Goal: Task Accomplishment & Management: Use online tool/utility

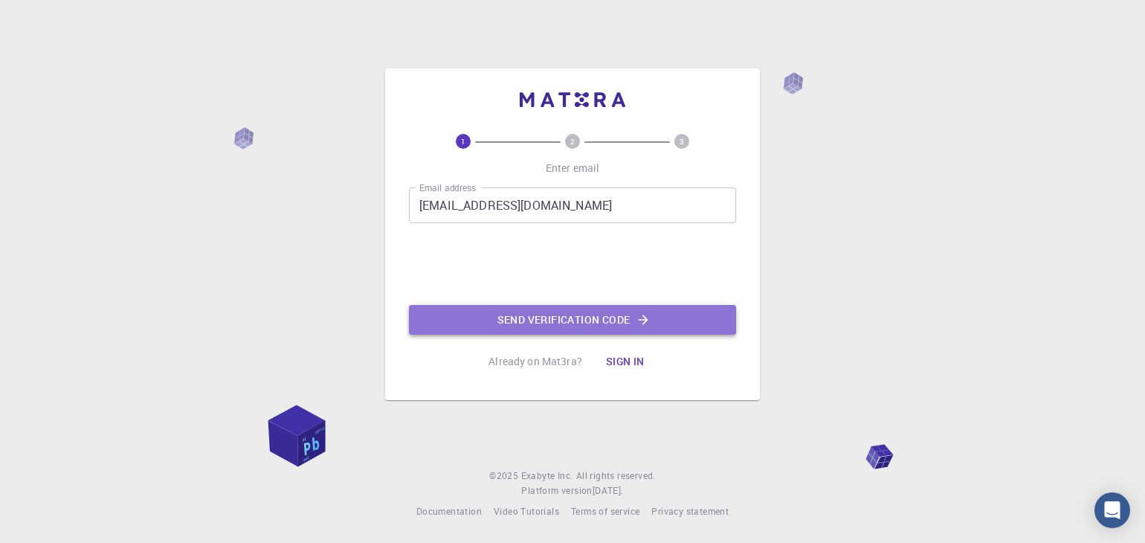
click at [603, 321] on button "Send verification code" at bounding box center [572, 320] width 327 height 30
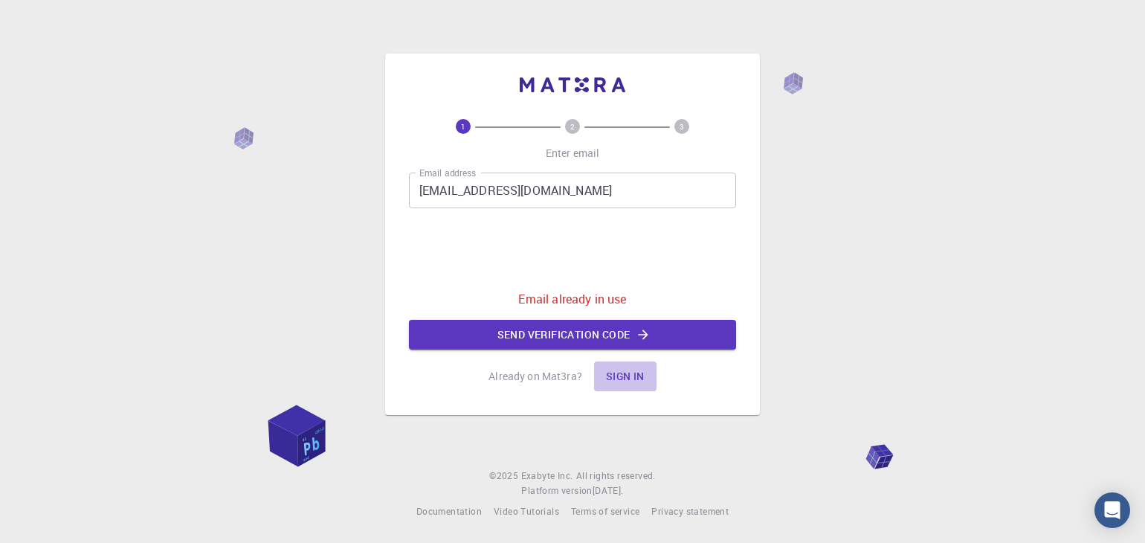
click at [642, 381] on button "Sign in" at bounding box center [625, 376] width 62 height 30
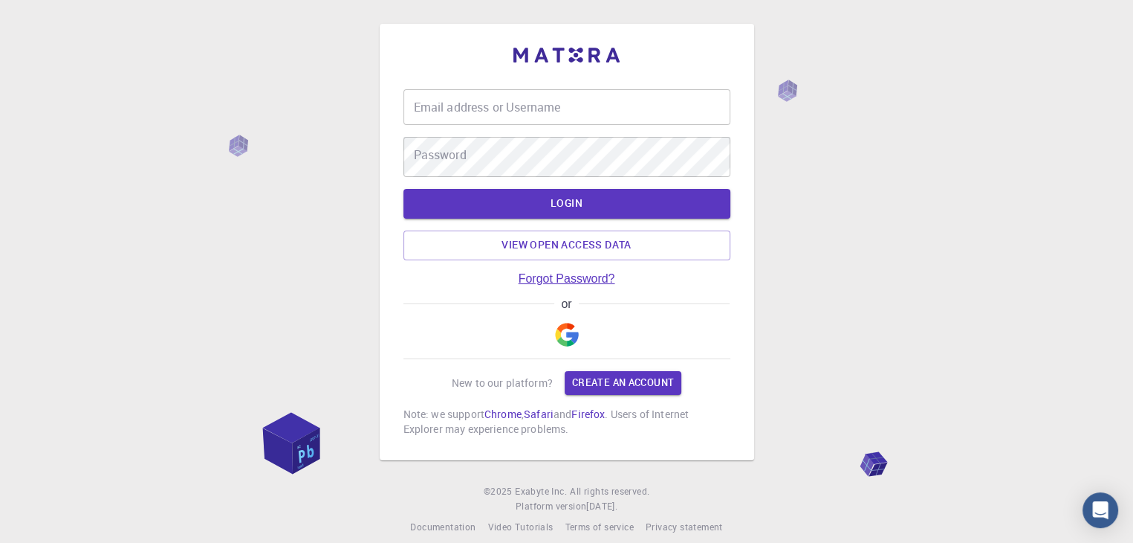
click at [592, 282] on link "Forgot Password?" at bounding box center [567, 278] width 97 height 13
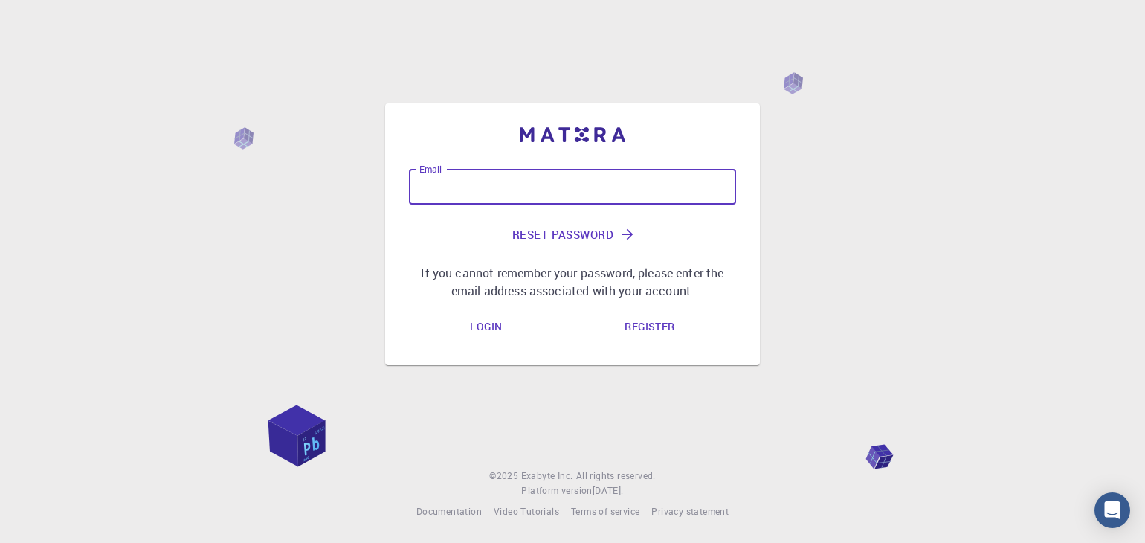
click at [547, 169] on input "Email" at bounding box center [572, 187] width 327 height 36
type input "[EMAIL_ADDRESS][DOMAIN_NAME]"
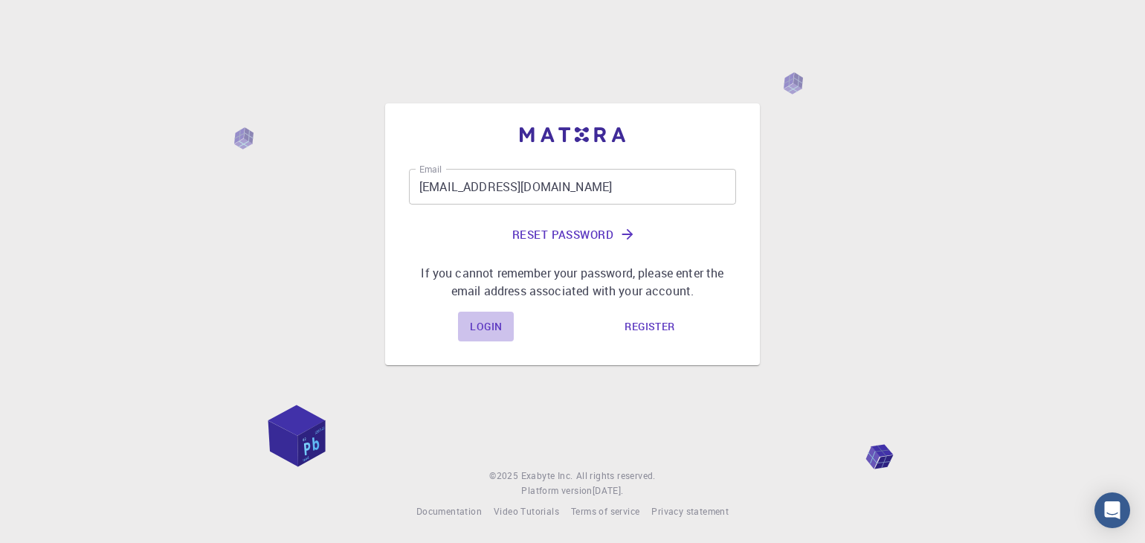
click at [494, 340] on link "Login" at bounding box center [486, 326] width 56 height 30
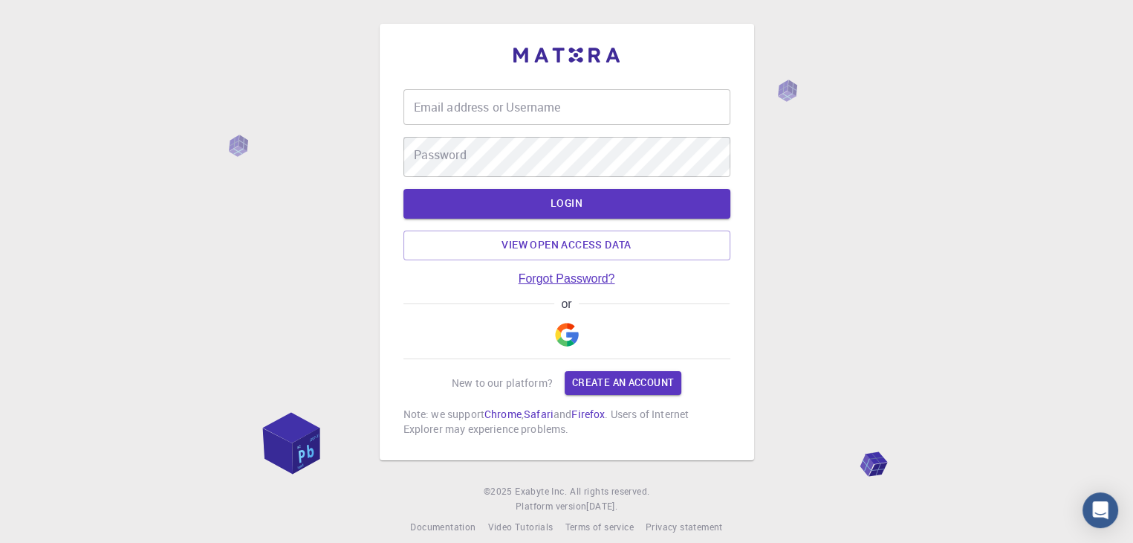
click at [593, 285] on link "Forgot Password?" at bounding box center [567, 278] width 97 height 13
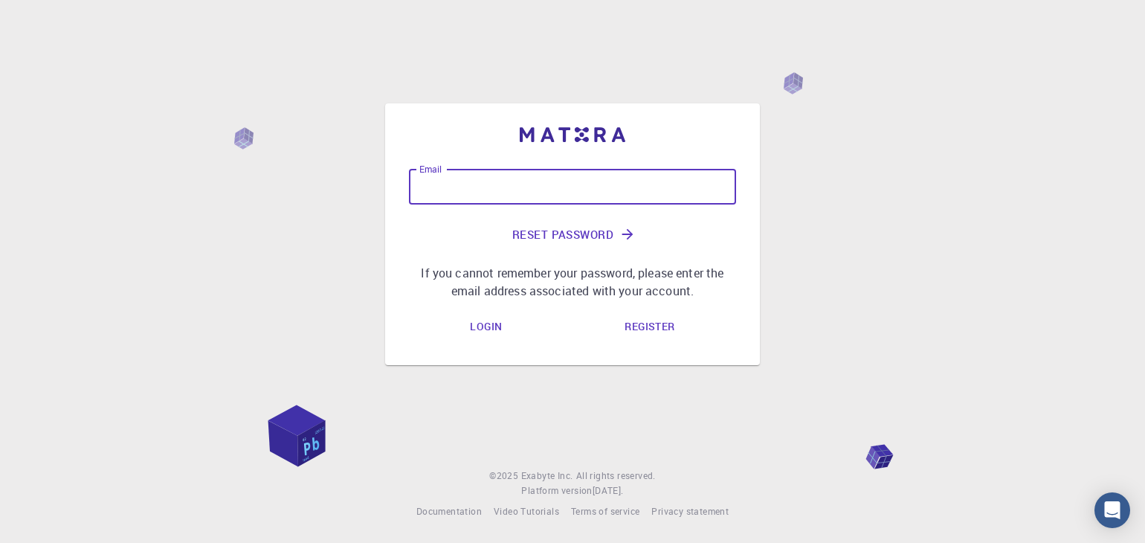
click at [565, 169] on input "Email" at bounding box center [572, 187] width 327 height 36
type input "[EMAIL_ADDRESS][DOMAIN_NAME]"
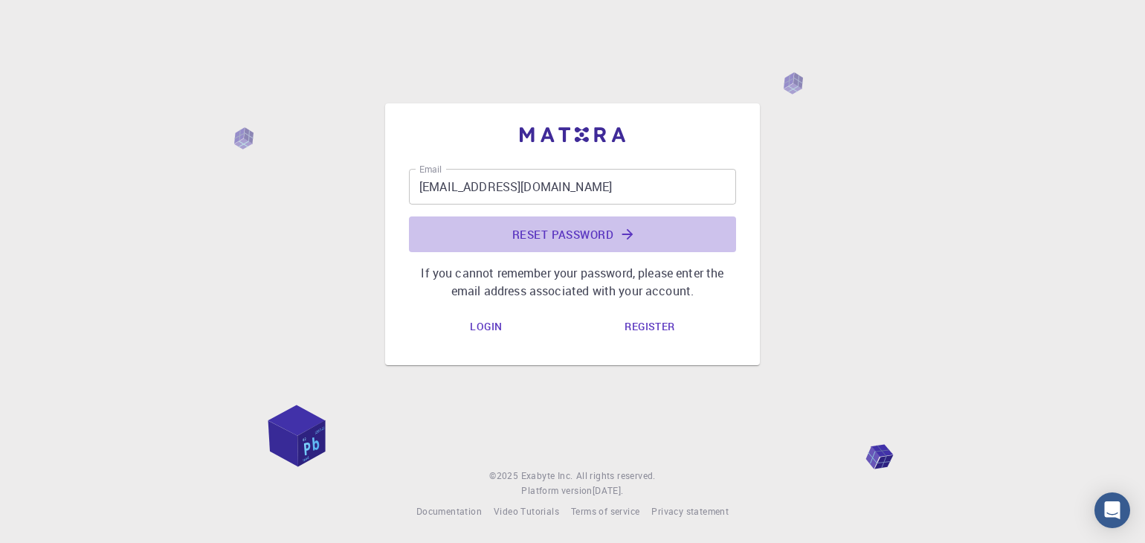
click at [598, 216] on button "Reset Password" at bounding box center [572, 234] width 327 height 36
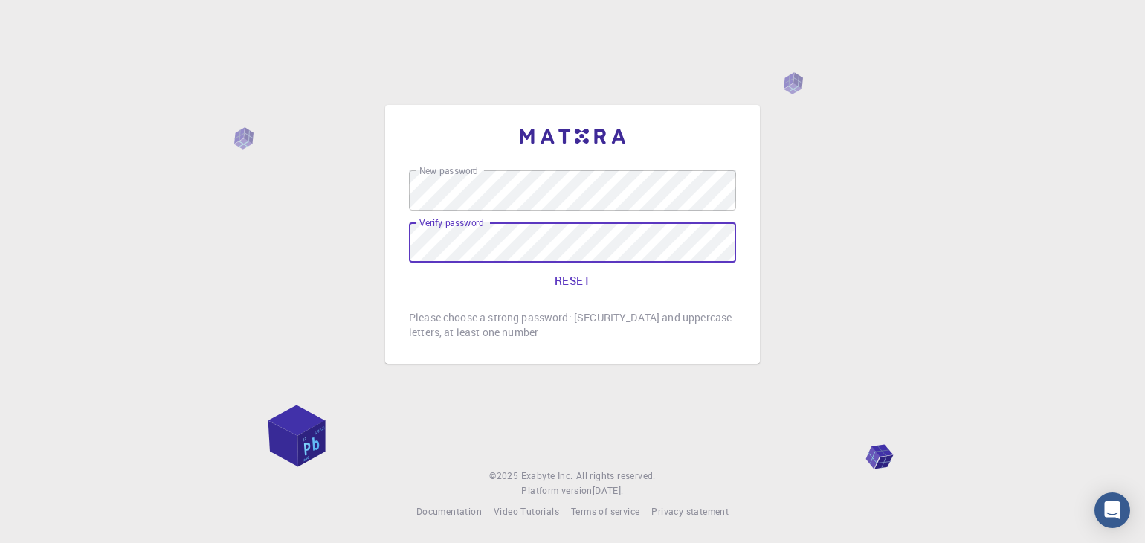
click at [589, 265] on button "RESET" at bounding box center [572, 280] width 327 height 36
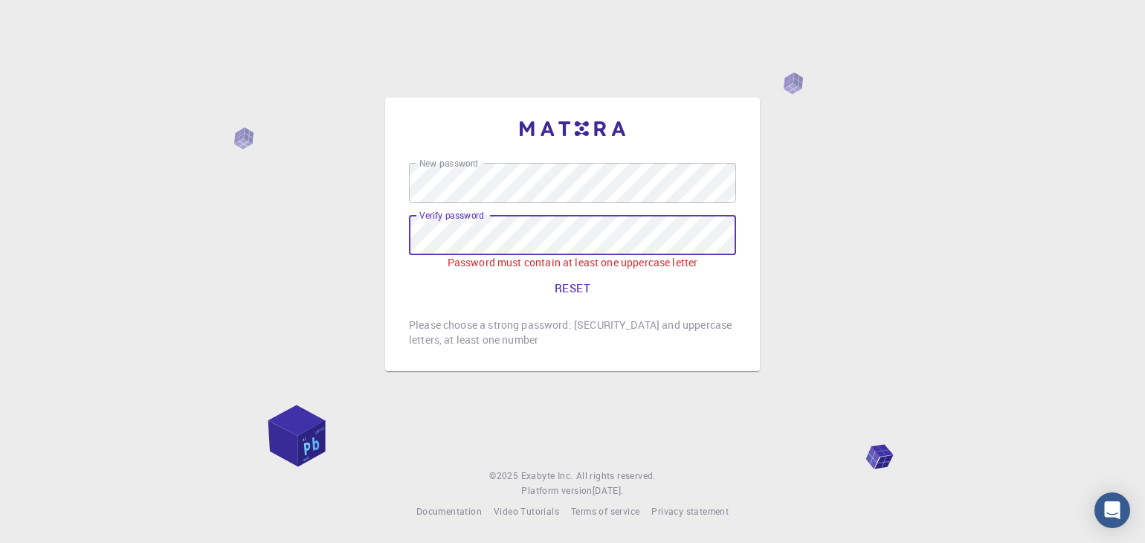
click at [568, 280] on button "RESET" at bounding box center [572, 288] width 327 height 36
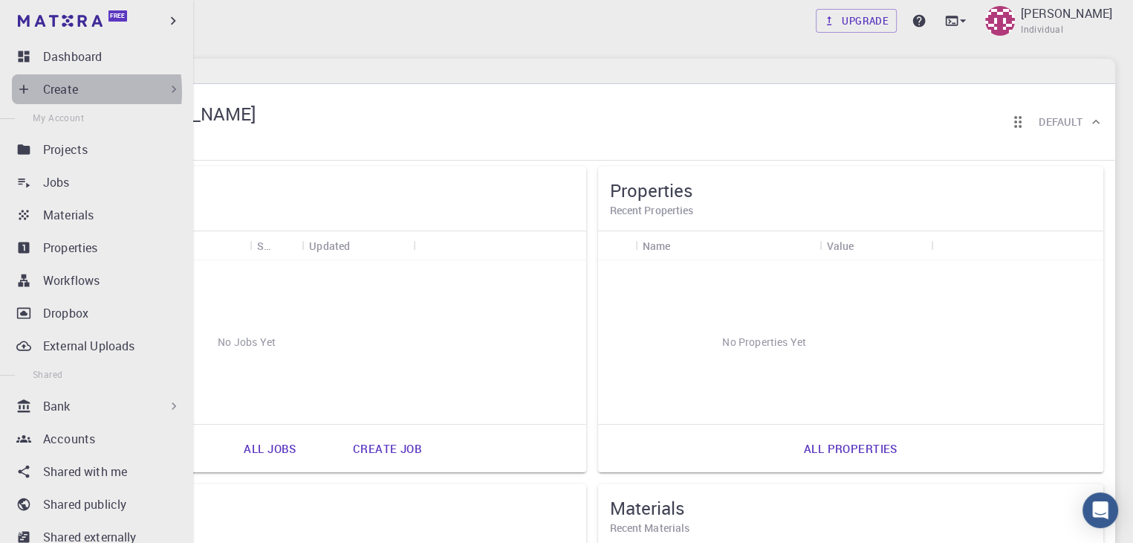
click at [52, 96] on p "Create" at bounding box center [60, 89] width 35 height 18
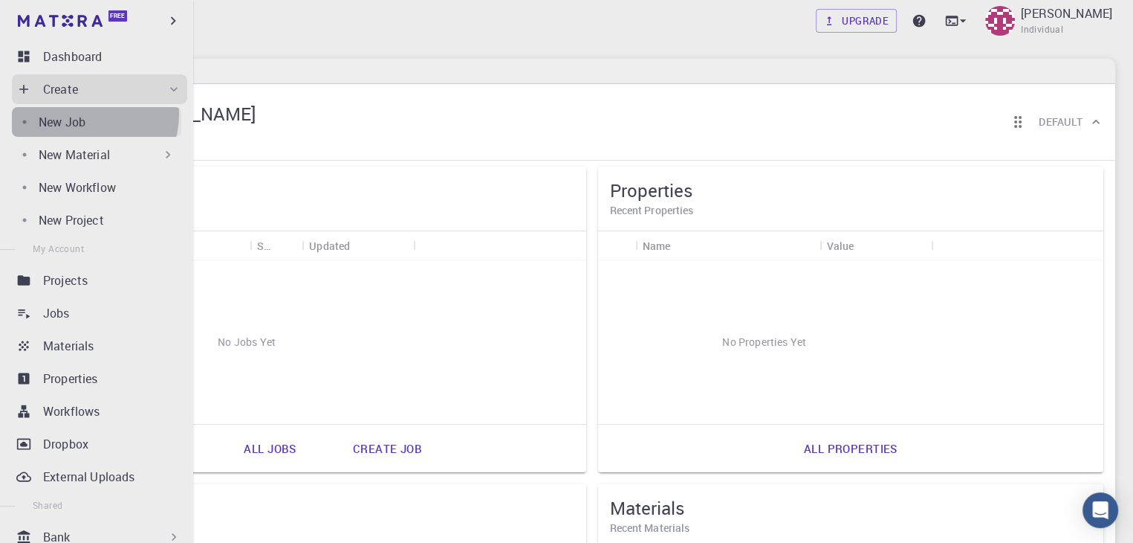
click at [85, 123] on p "New Job" at bounding box center [62, 122] width 47 height 18
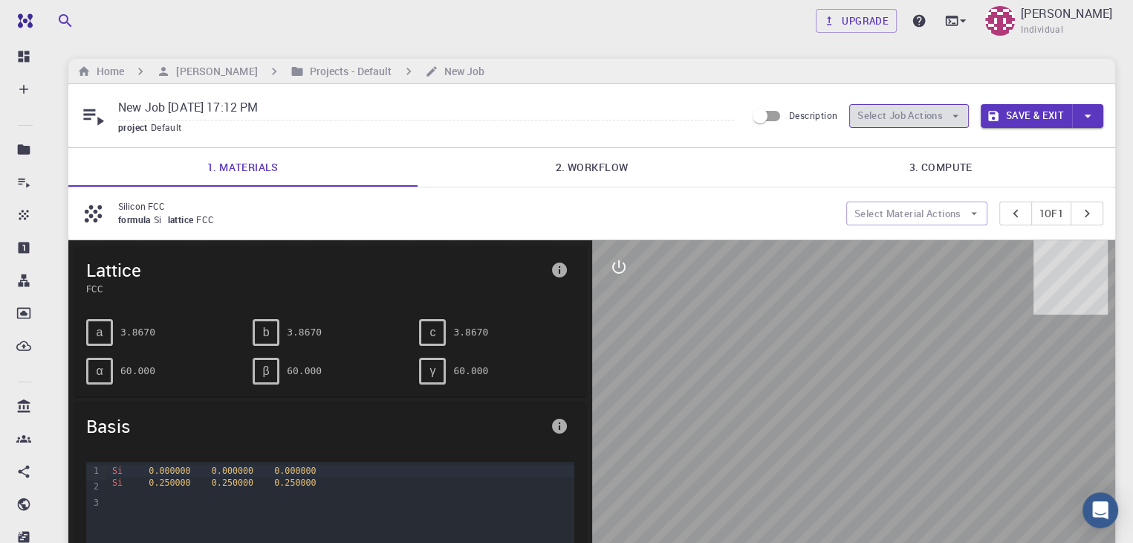
click at [881, 122] on button "Select Job Actions" at bounding box center [910, 116] width 120 height 24
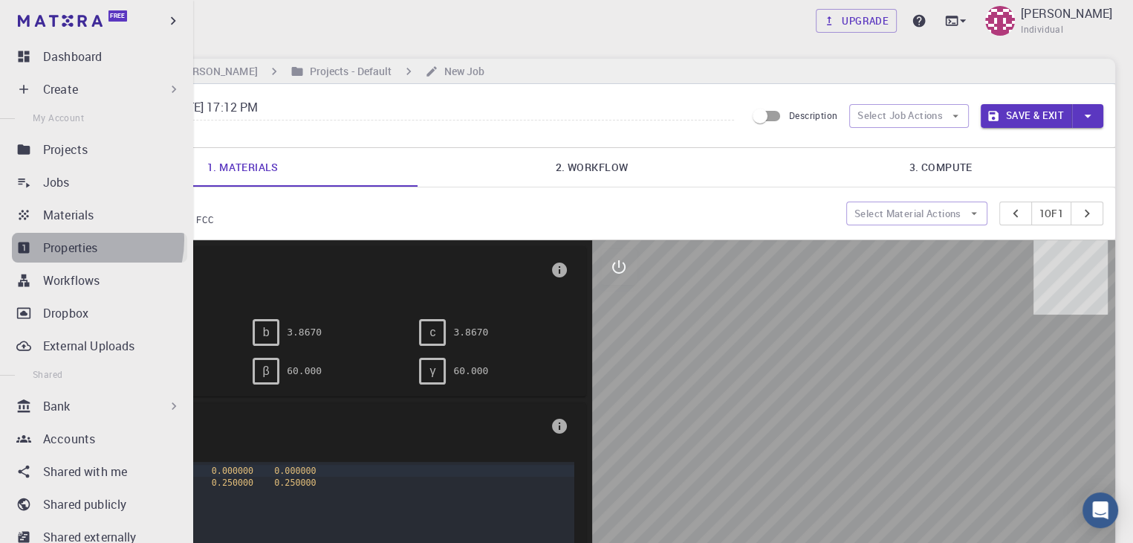
click at [80, 256] on p "Properties" at bounding box center [70, 248] width 55 height 18
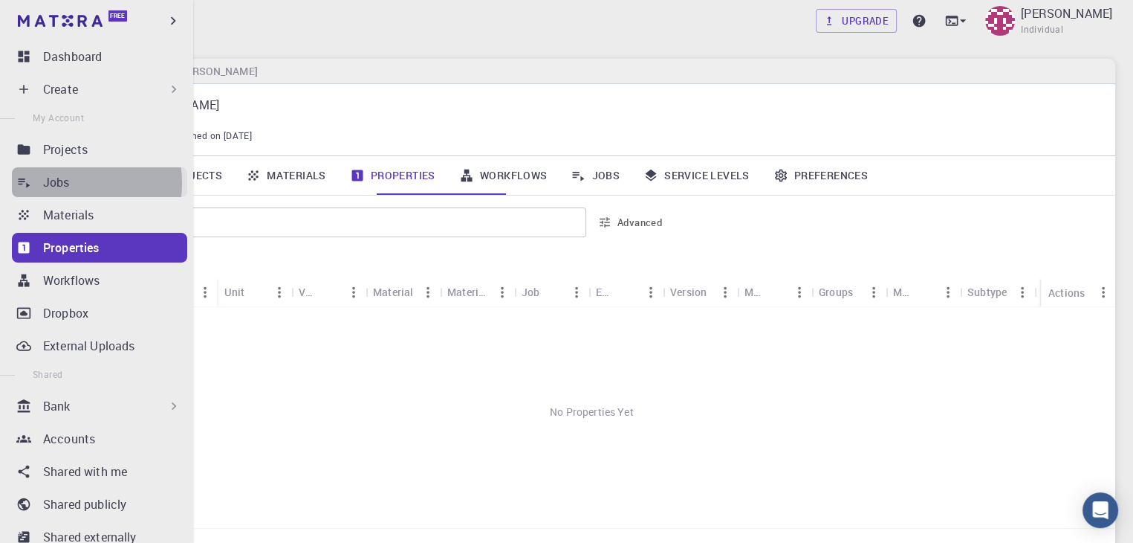
click at [62, 191] on p "Jobs" at bounding box center [56, 182] width 27 height 18
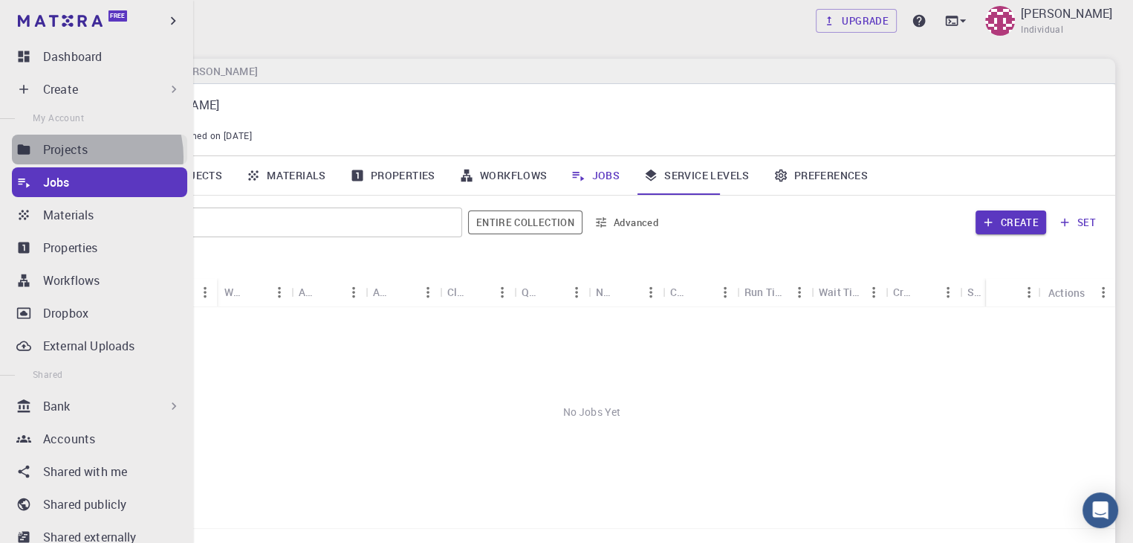
click at [86, 158] on p "Projects" at bounding box center [65, 149] width 45 height 18
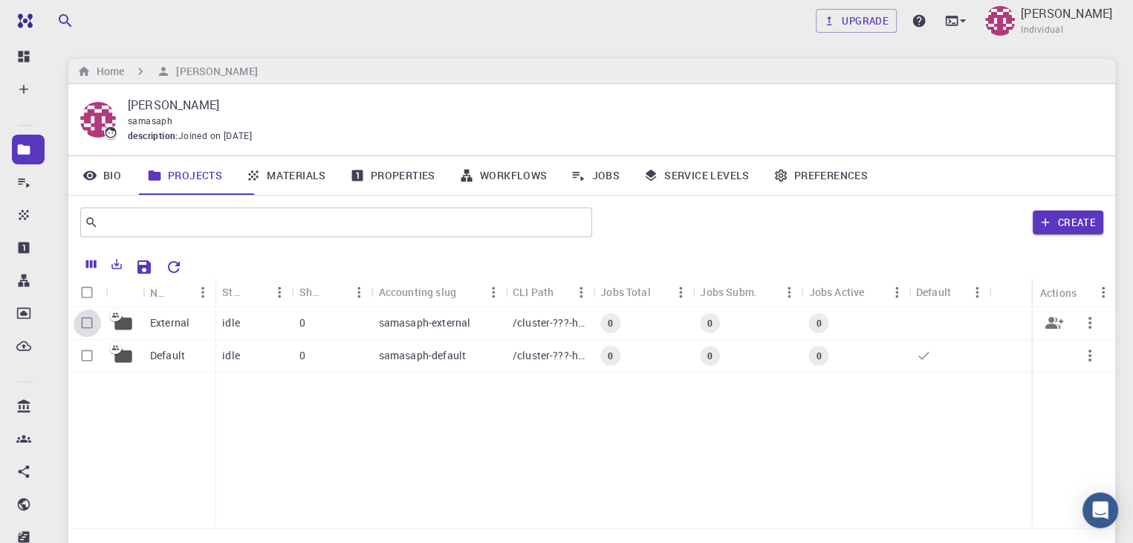
click at [88, 337] on input "Select row" at bounding box center [87, 322] width 28 height 28
checkbox input "true"
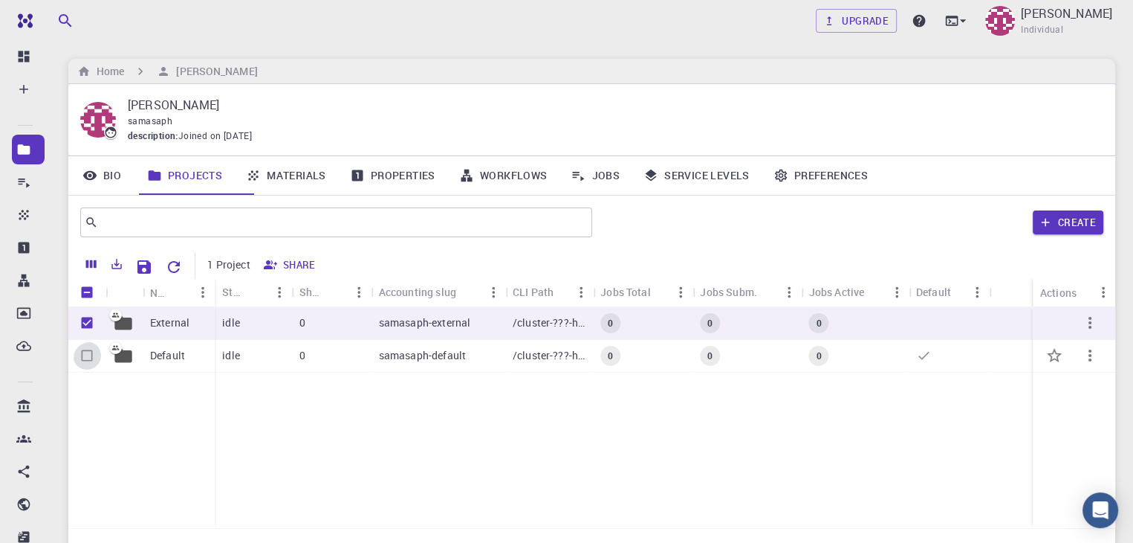
click at [89, 369] on input "Select row" at bounding box center [87, 355] width 28 height 28
checkbox input "true"
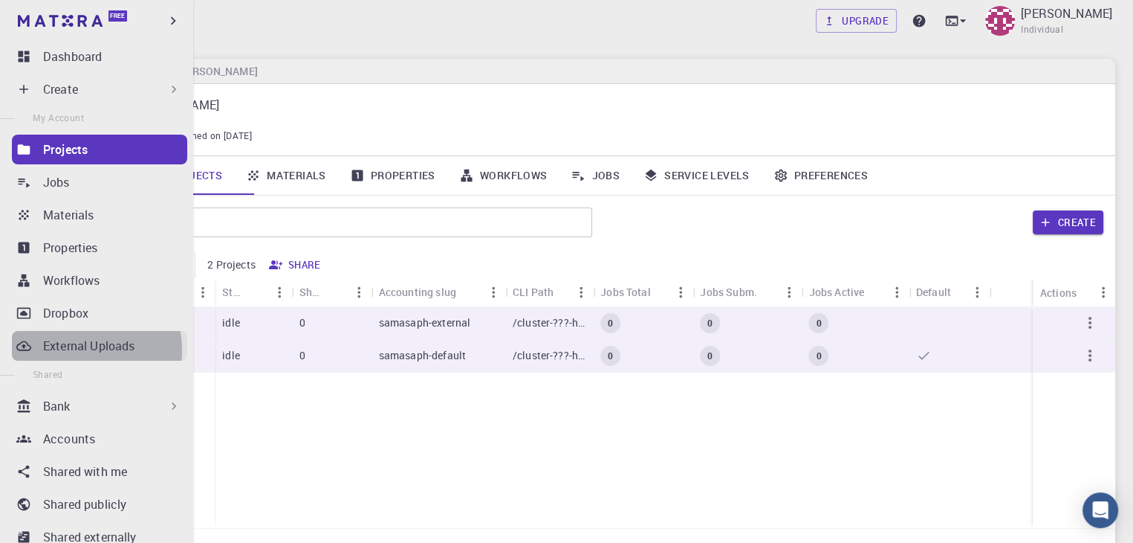
click at [70, 355] on p "External Uploads" at bounding box center [88, 346] width 91 height 18
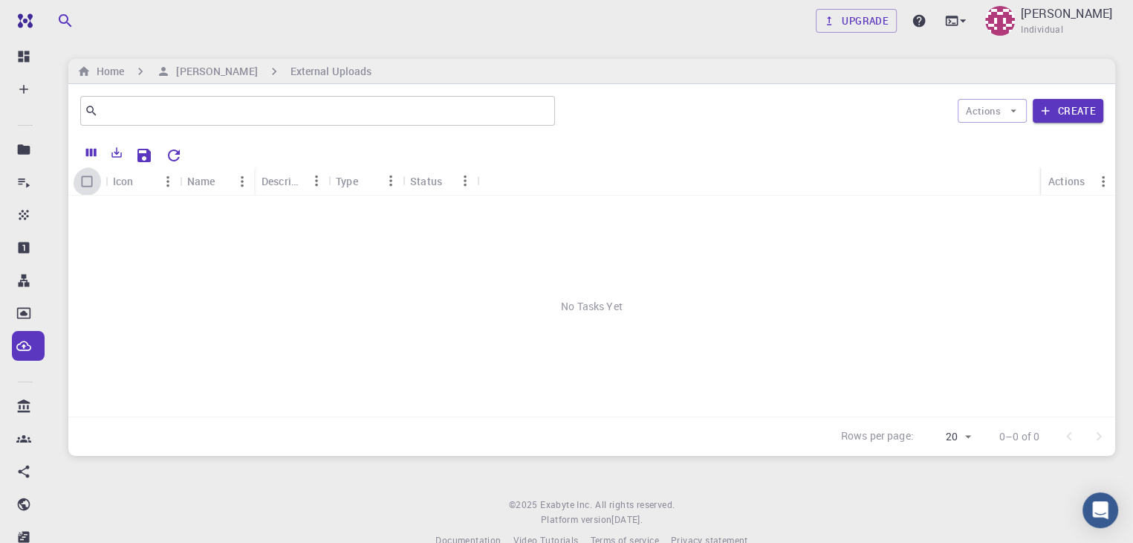
click at [86, 187] on input "Select all rows" at bounding box center [87, 181] width 28 height 28
checkbox input "false"
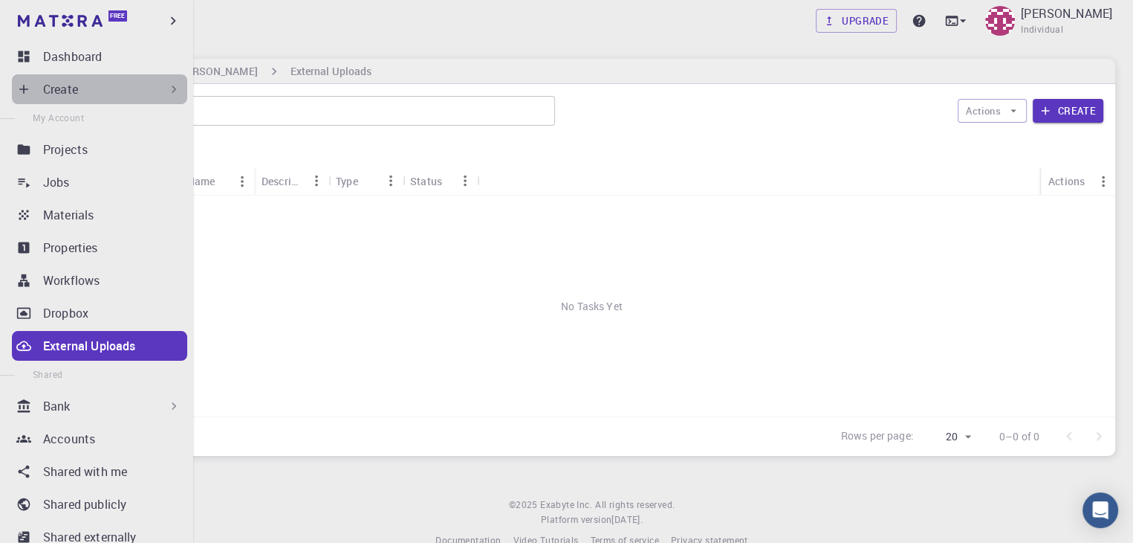
click at [158, 85] on div "Create" at bounding box center [112, 89] width 138 height 18
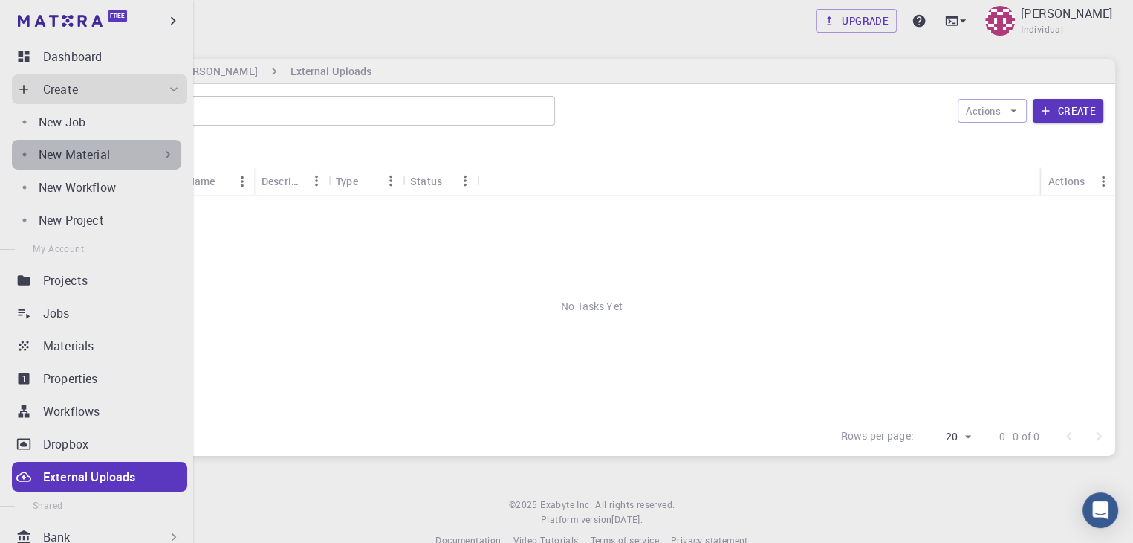
click at [148, 164] on div "New Material" at bounding box center [107, 155] width 137 height 18
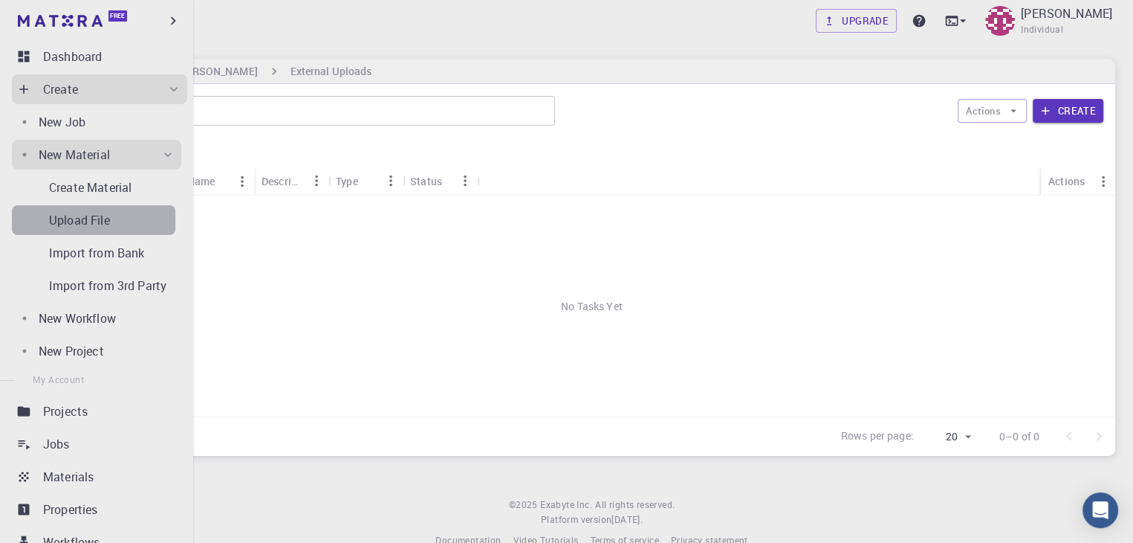
click at [132, 229] on div "Upload File" at bounding box center [112, 220] width 126 height 18
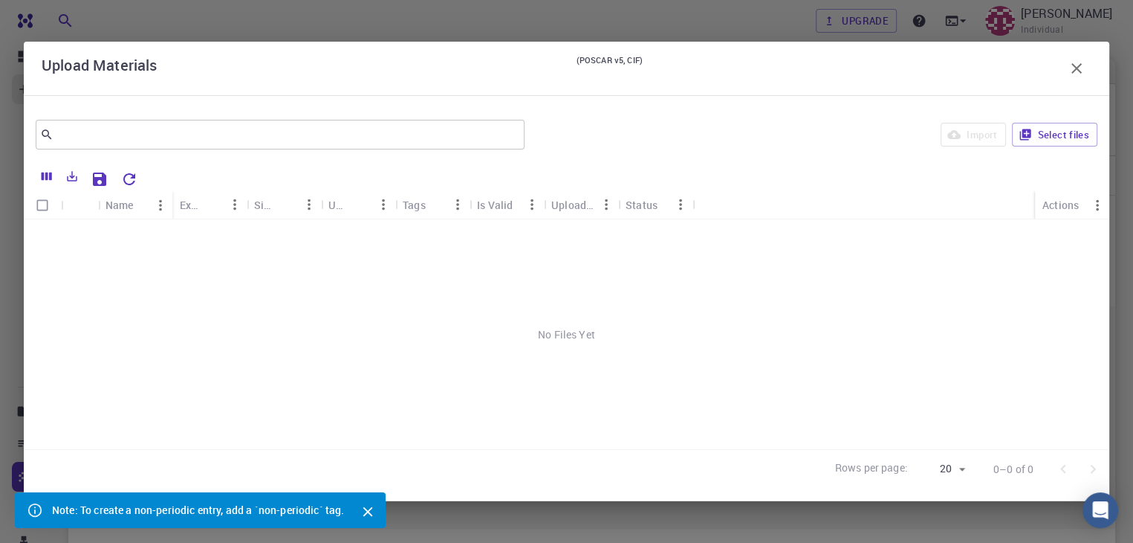
click at [132, 242] on div "No Files Yet" at bounding box center [567, 334] width 1086 height 230
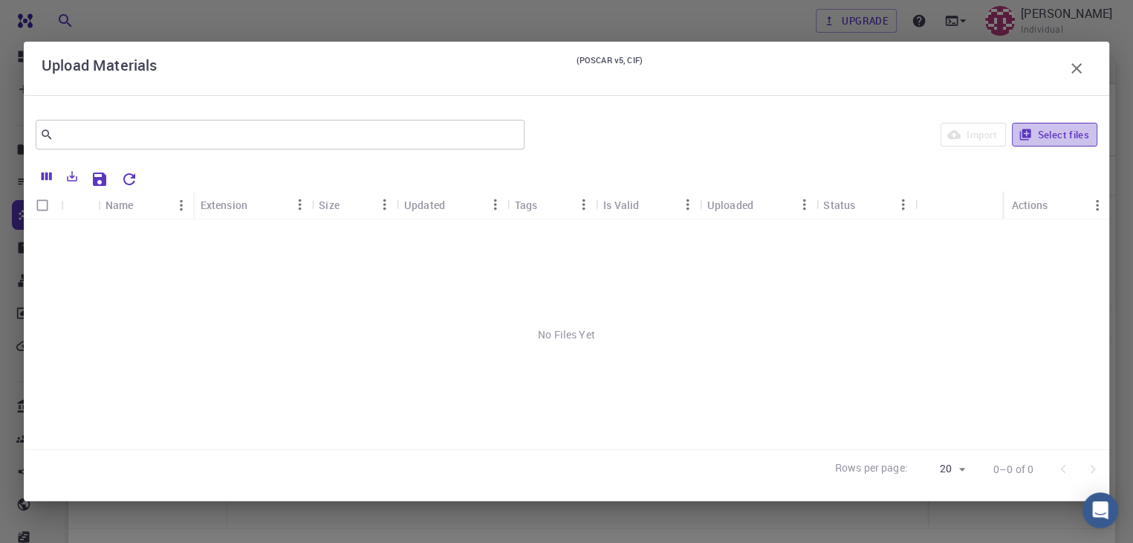
click at [1039, 137] on button "Select files" at bounding box center [1054, 135] width 85 height 24
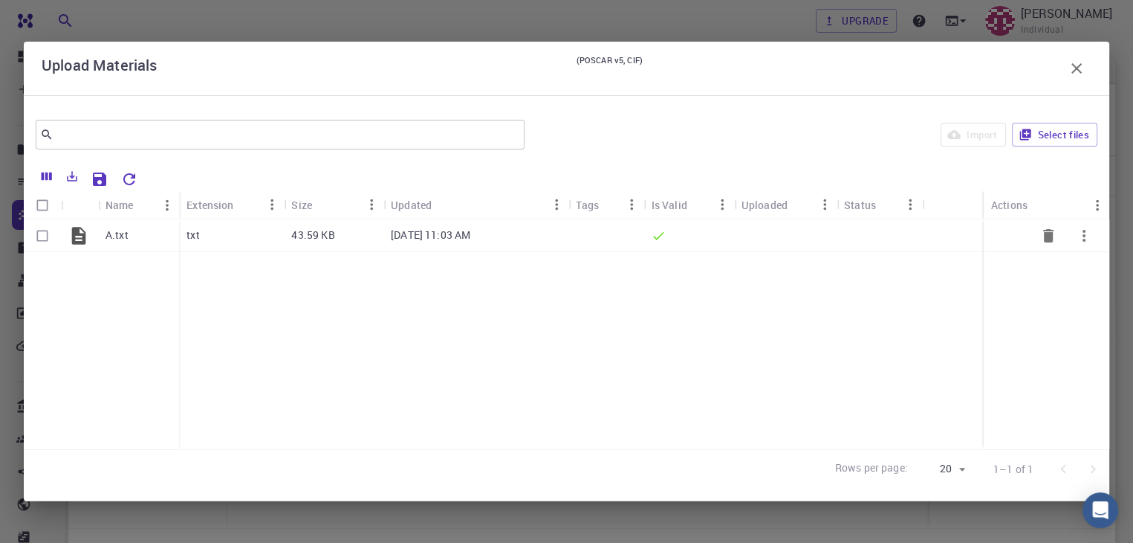
click at [154, 242] on div "A.txt" at bounding box center [138, 235] width 81 height 33
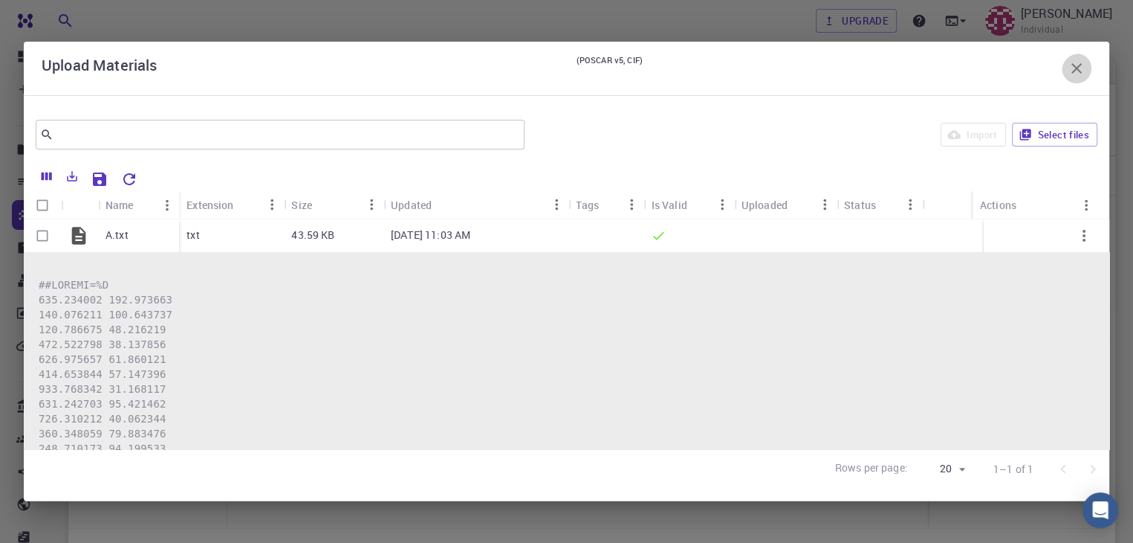
click at [1073, 65] on icon "button" at bounding box center [1077, 68] width 18 height 18
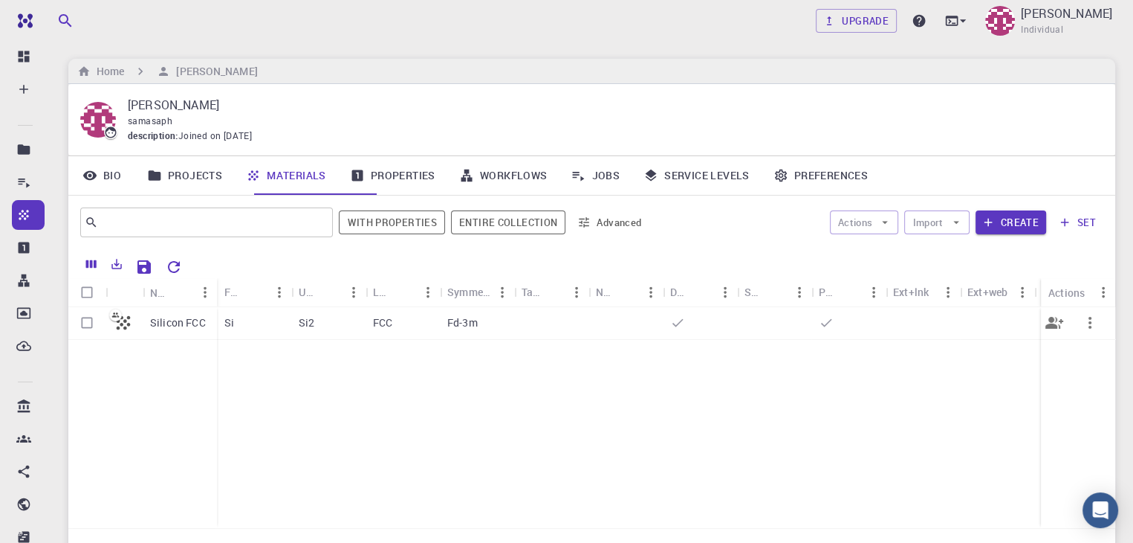
click at [185, 330] on p "Silicon FCC" at bounding box center [178, 322] width 56 height 15
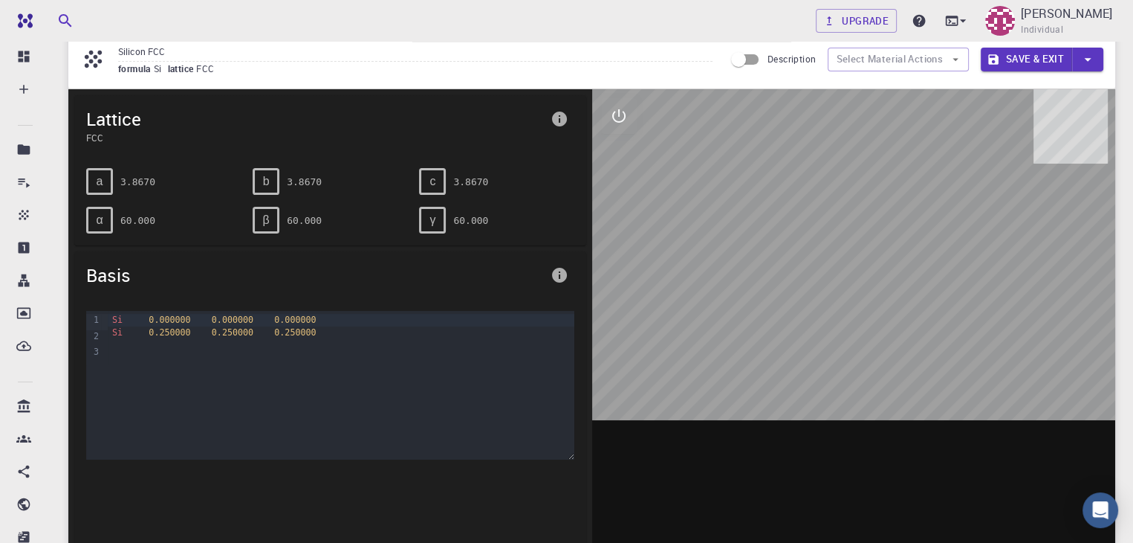
scroll to position [54, 0]
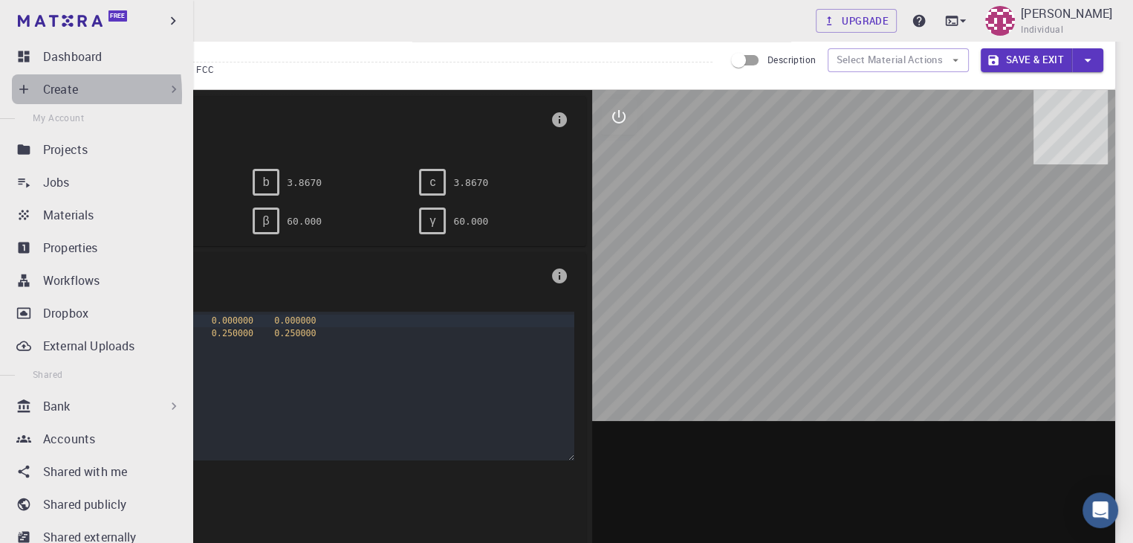
click at [19, 97] on icon at bounding box center [23, 89] width 15 height 15
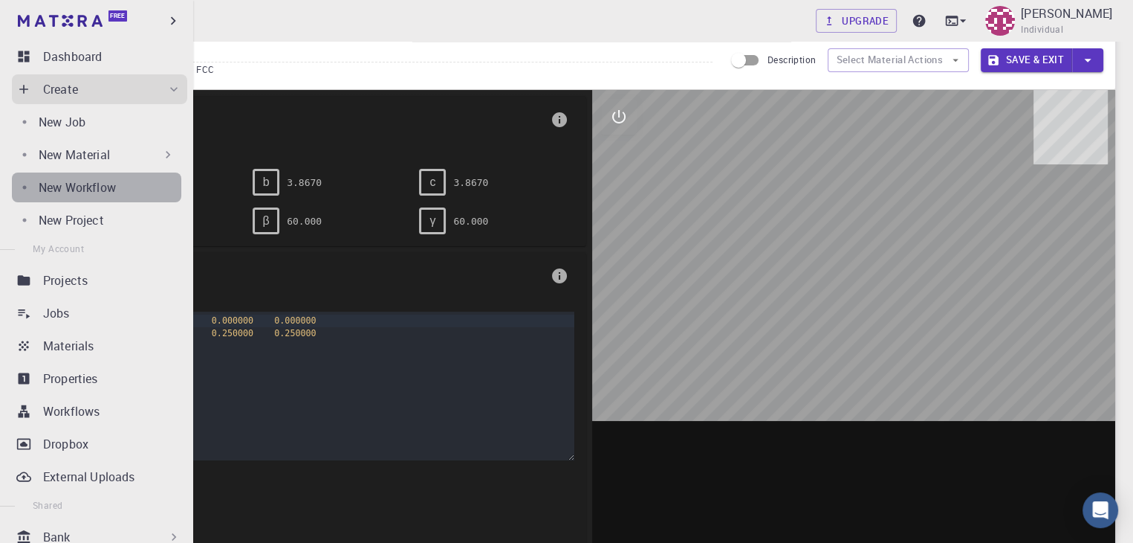
click at [116, 196] on p "New Workflow" at bounding box center [77, 187] width 77 height 18
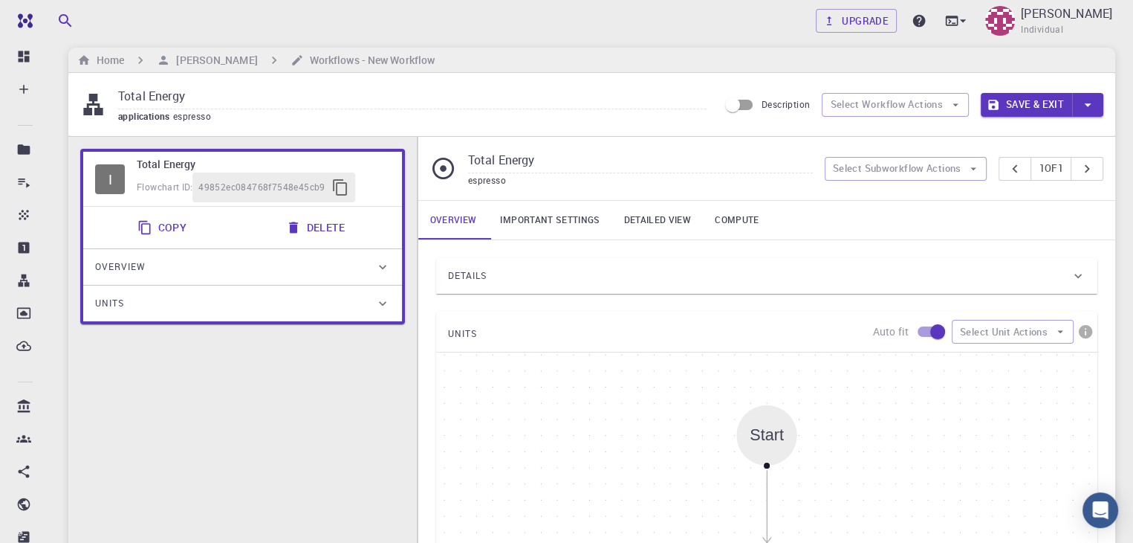
scroll to position [54, 0]
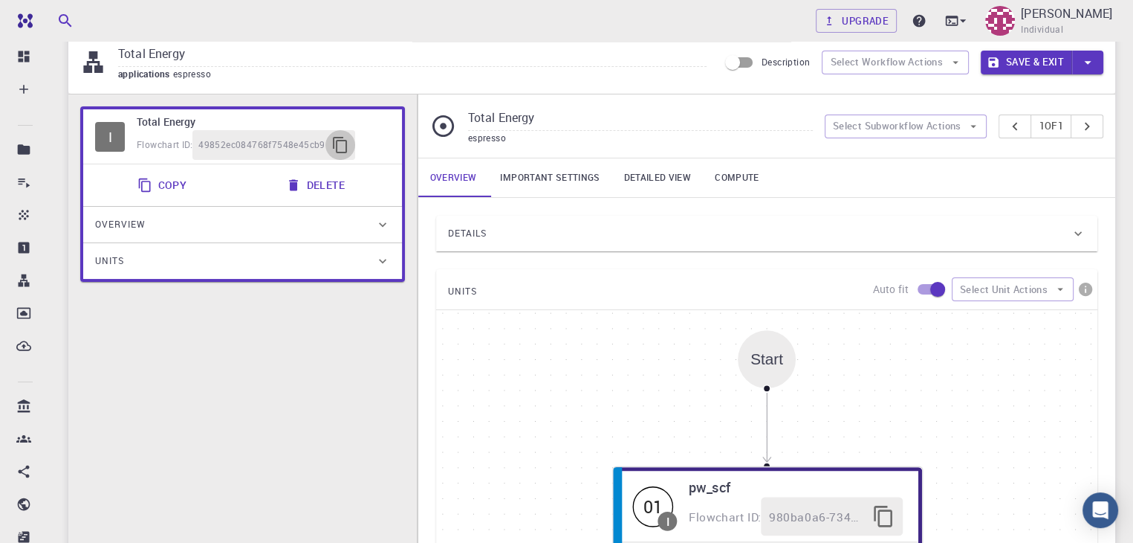
click at [347, 153] on icon "button" at bounding box center [340, 145] width 14 height 16
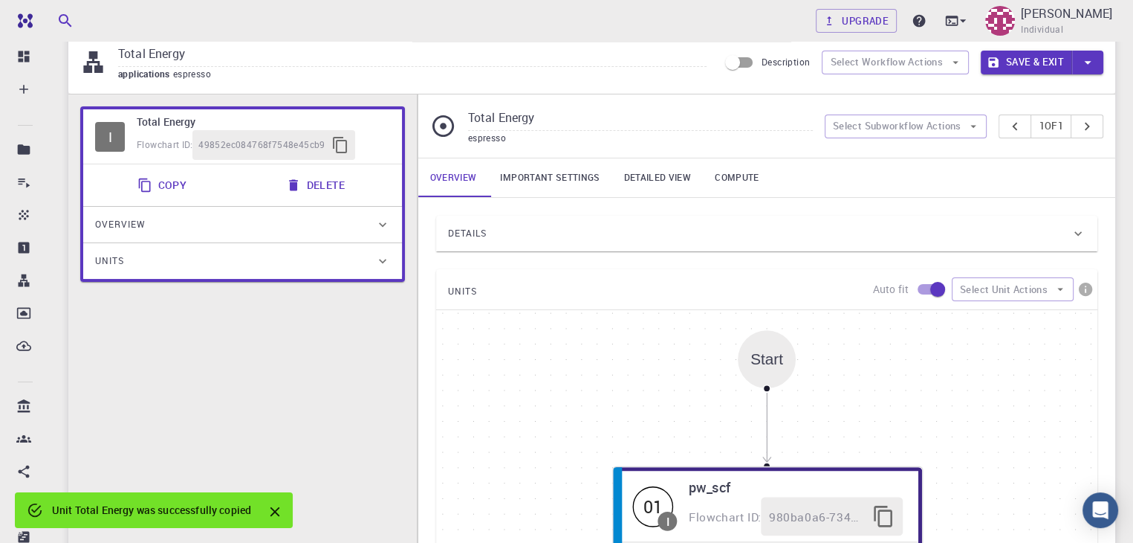
click at [544, 384] on div "Start 01 I pw_scf Flowchart ID: 980ba0a6-734b-4b18-a52a-0e367ced5137 Edit Delet…" at bounding box center [766, 533] width 661 height 446
